Goal: Obtain resource: Download file/media

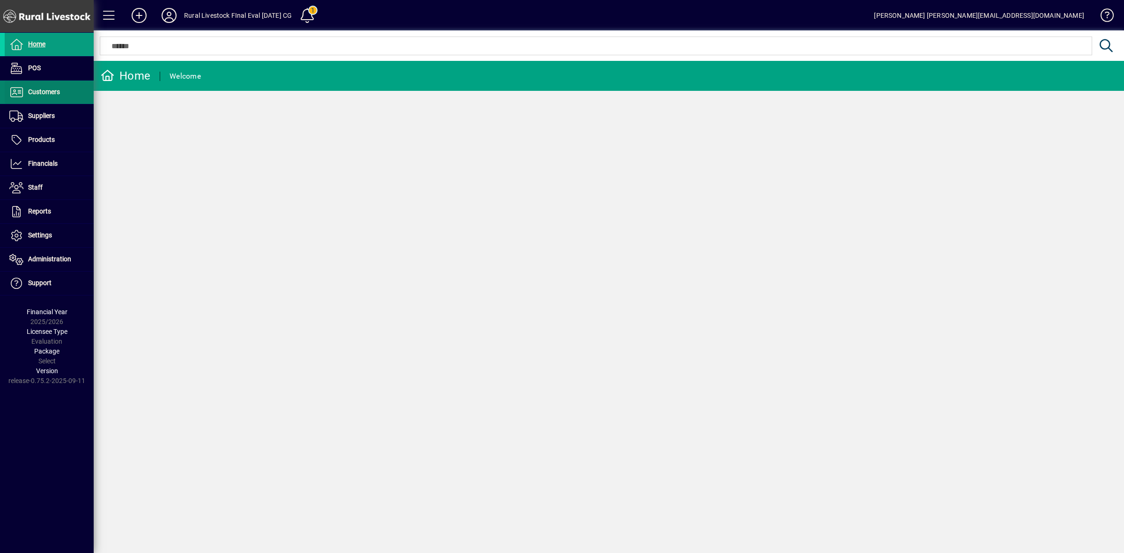
click at [37, 88] on span "Customers" at bounding box center [44, 91] width 32 height 7
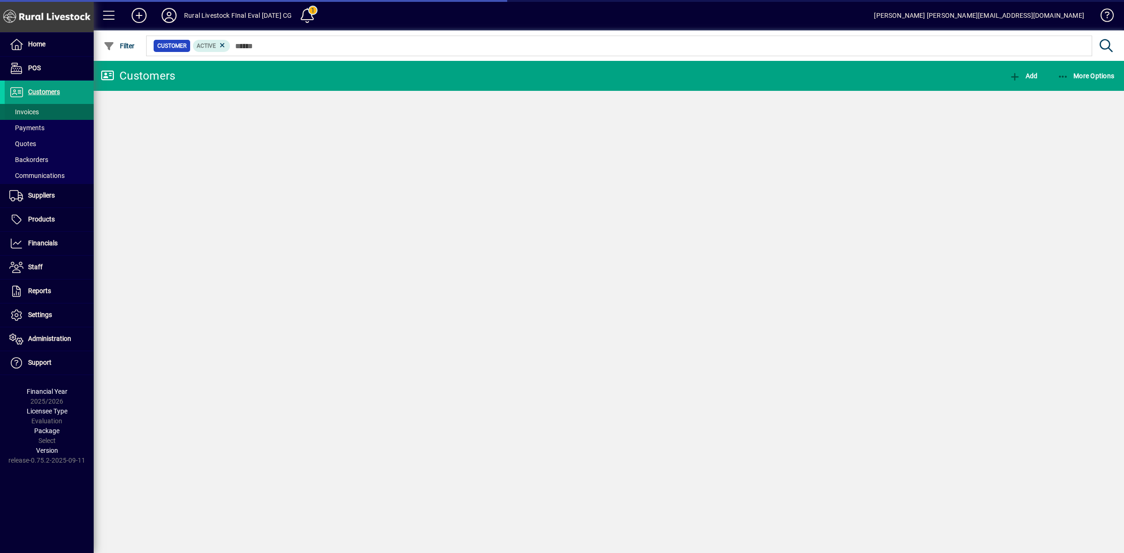
click at [37, 115] on span "Invoices" at bounding box center [24, 111] width 30 height 7
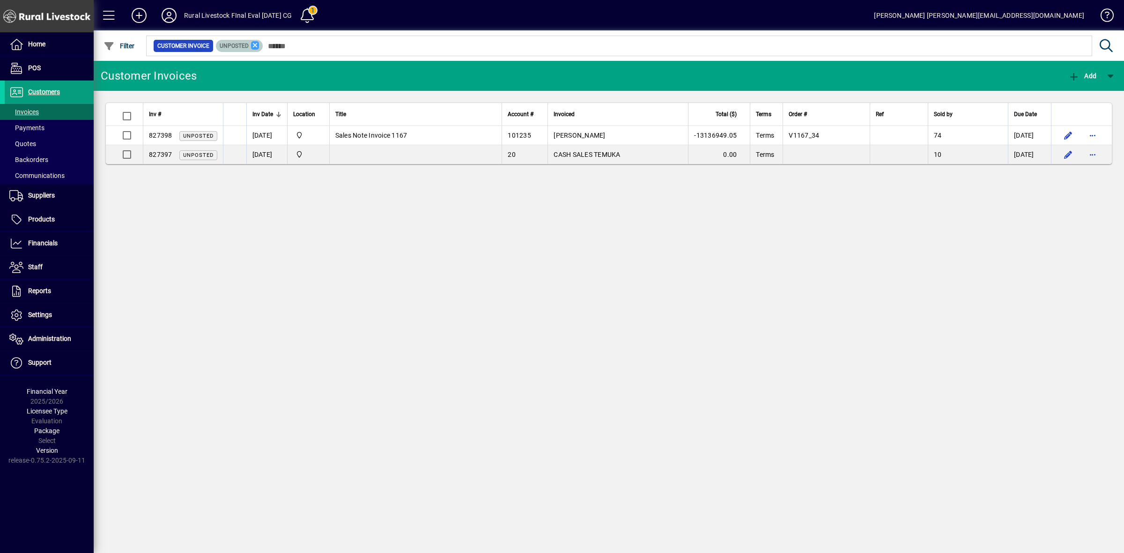
click at [253, 45] on icon at bounding box center [255, 45] width 8 height 8
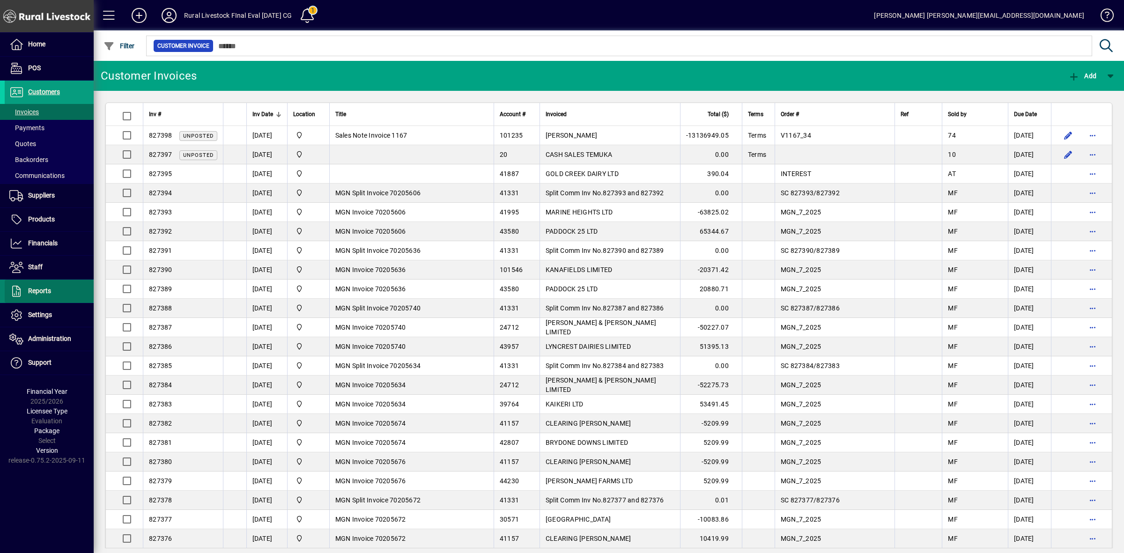
click at [37, 289] on span "Reports" at bounding box center [39, 290] width 23 height 7
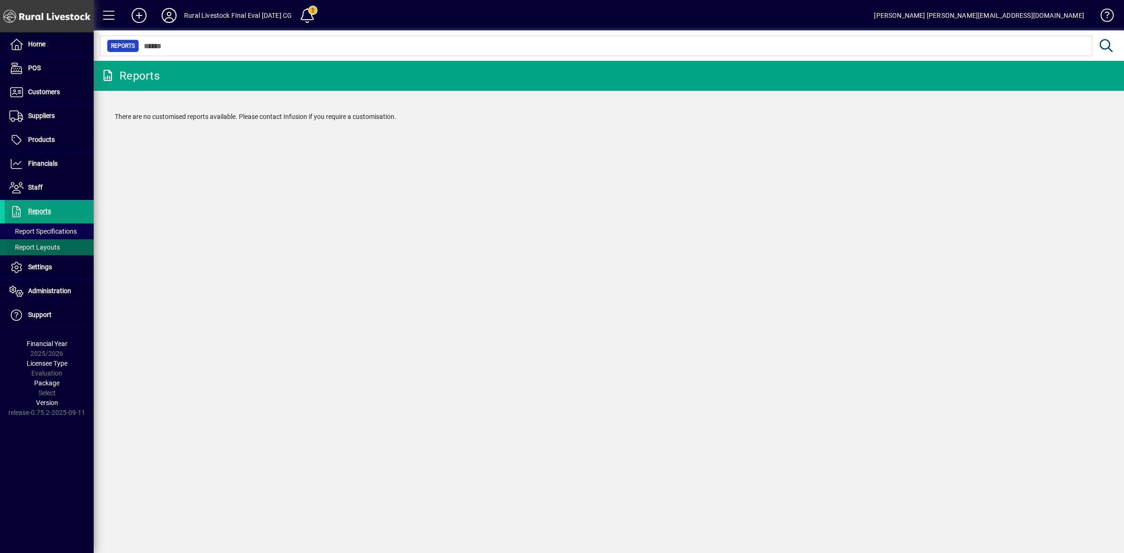
click at [44, 242] on span at bounding box center [49, 247] width 89 height 22
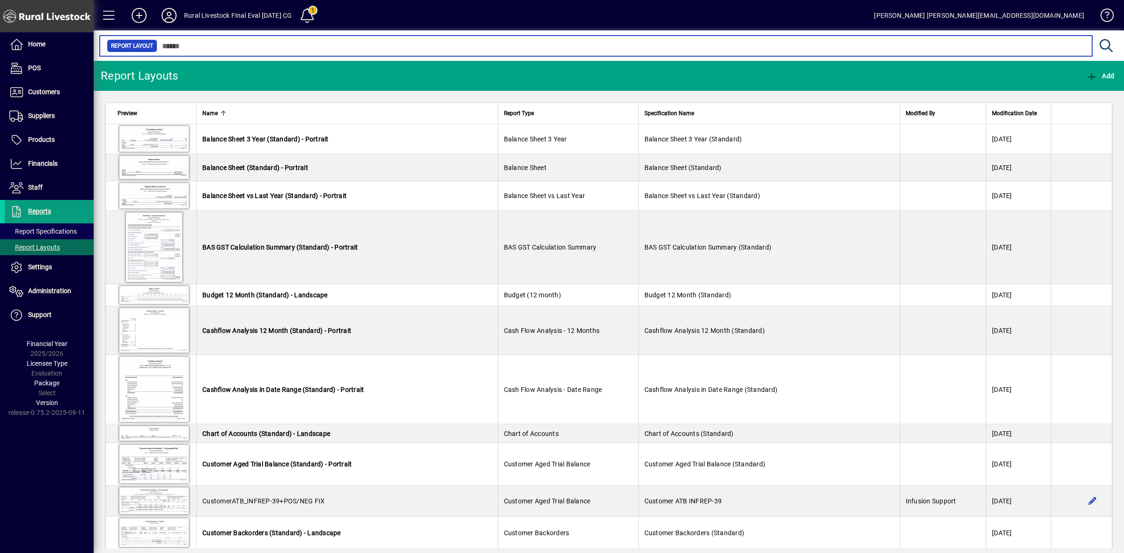
click at [294, 44] on input "text" at bounding box center [620, 45] width 927 height 13
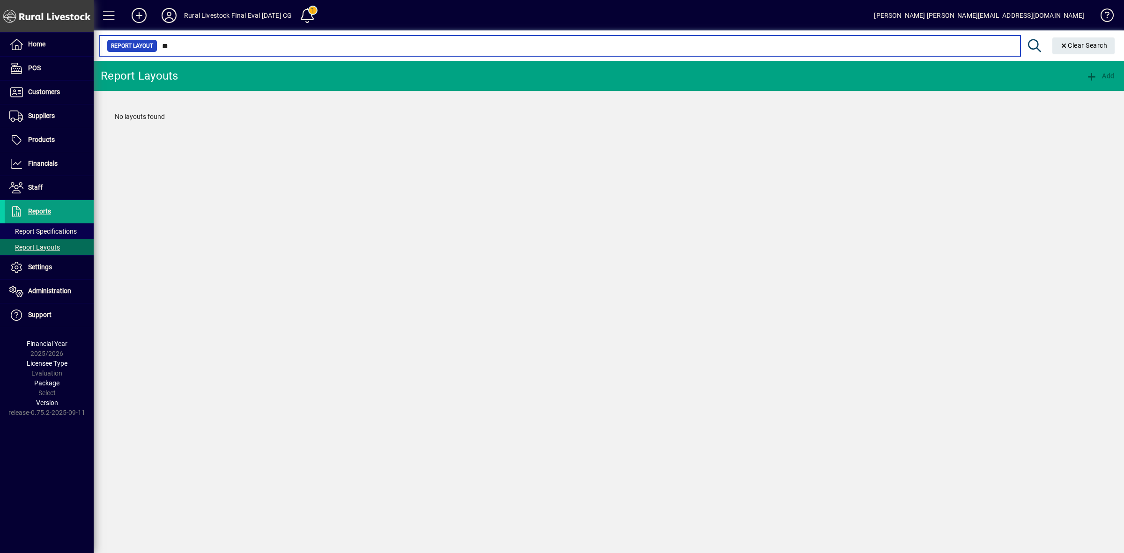
type input "*"
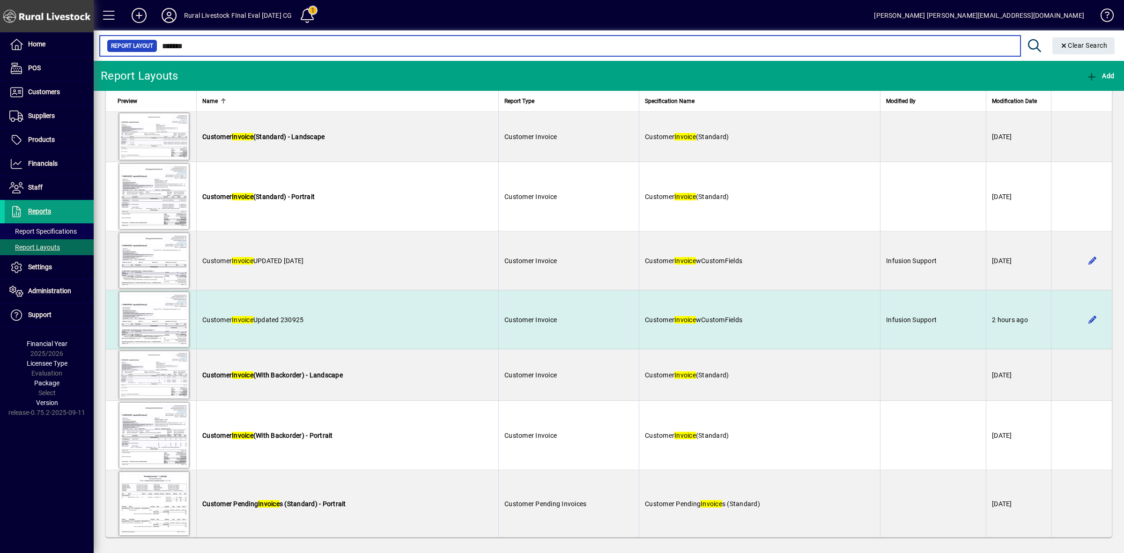
scroll to position [537, 0]
type input "*******"
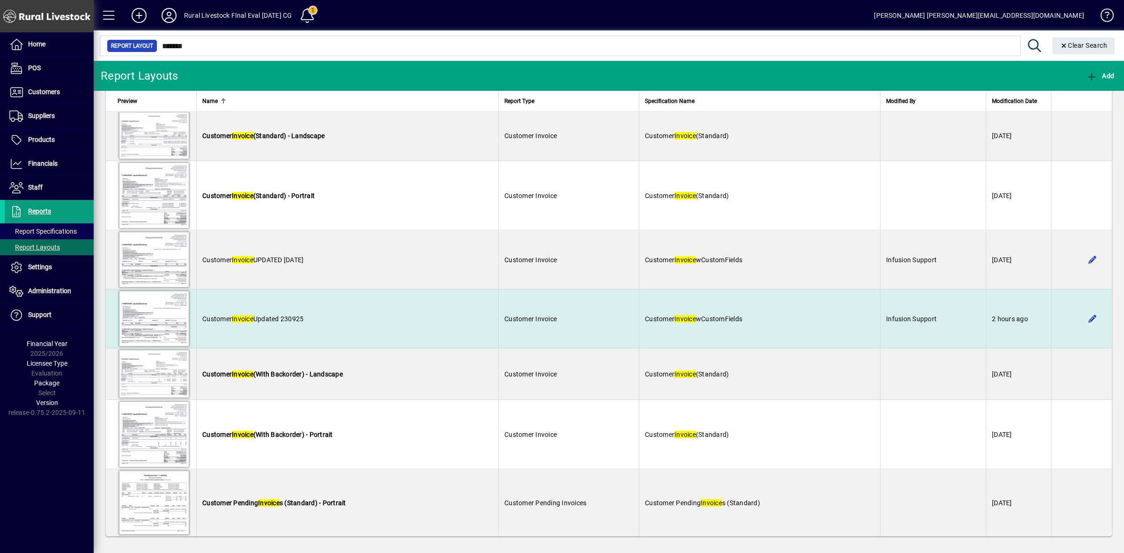
click at [295, 318] on span "Customer Invoice Updated 230925" at bounding box center [252, 318] width 101 height 7
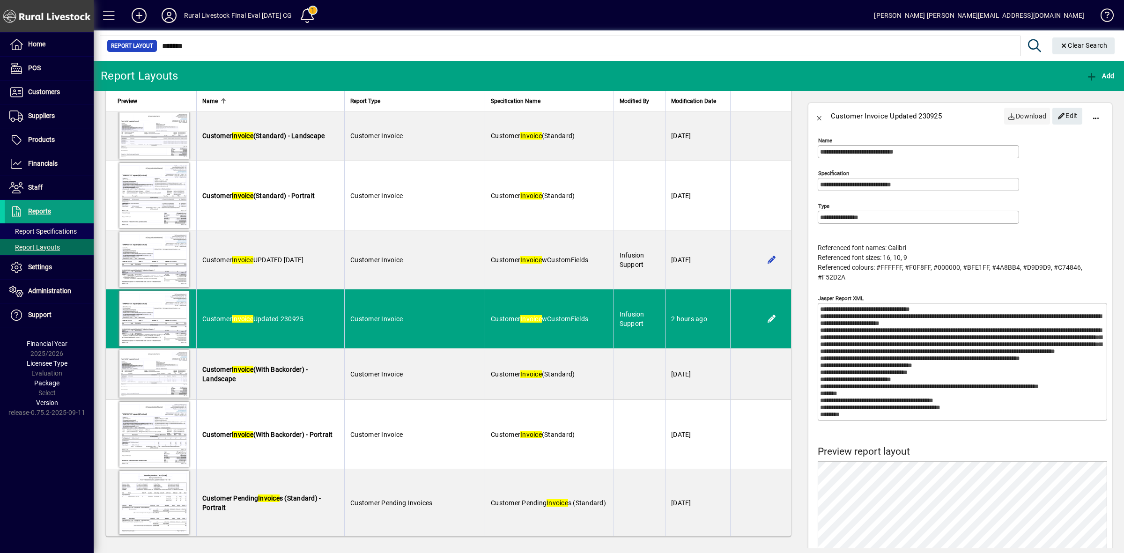
click at [1015, 115] on span "Download" at bounding box center [1027, 116] width 39 height 15
click at [170, 19] on icon at bounding box center [169, 15] width 19 height 15
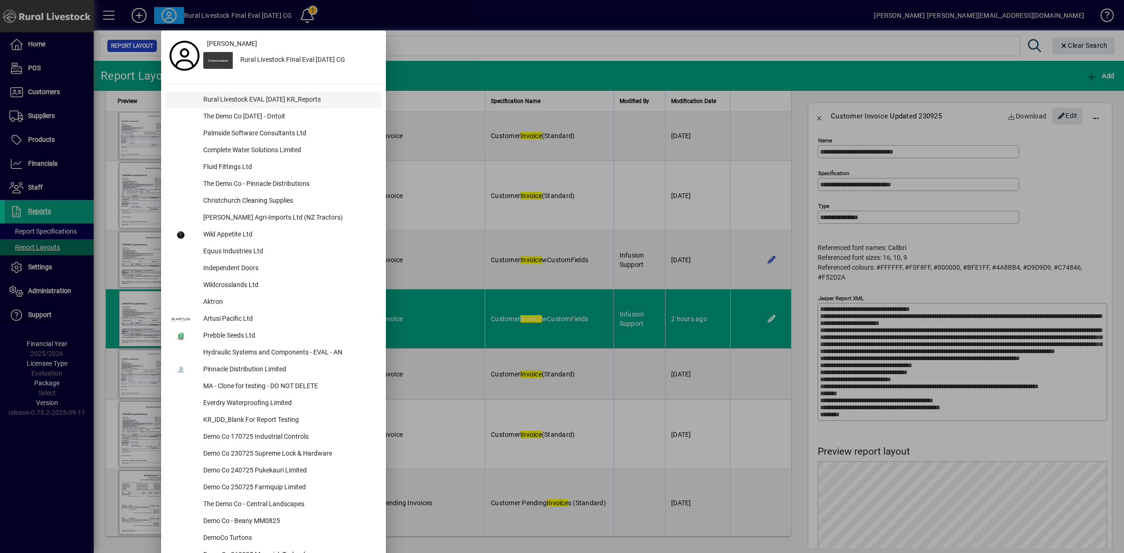
click at [216, 99] on div "Rural Livestock EVAL [DATE] KR_Reports" at bounding box center [288, 100] width 185 height 17
